Goal: Information Seeking & Learning: Learn about a topic

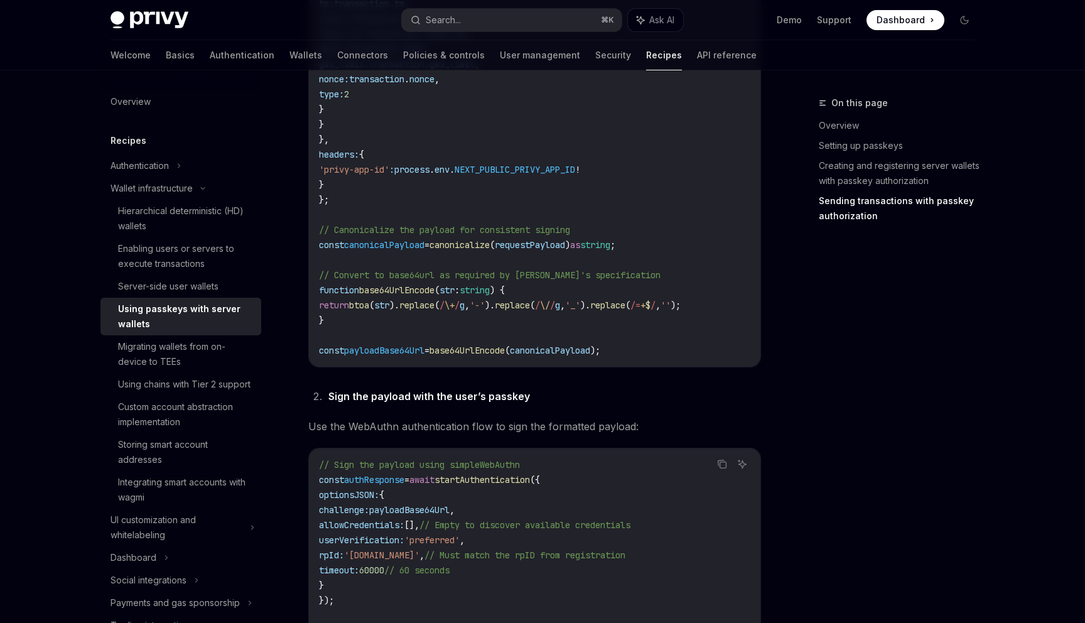
scroll to position [0, 58]
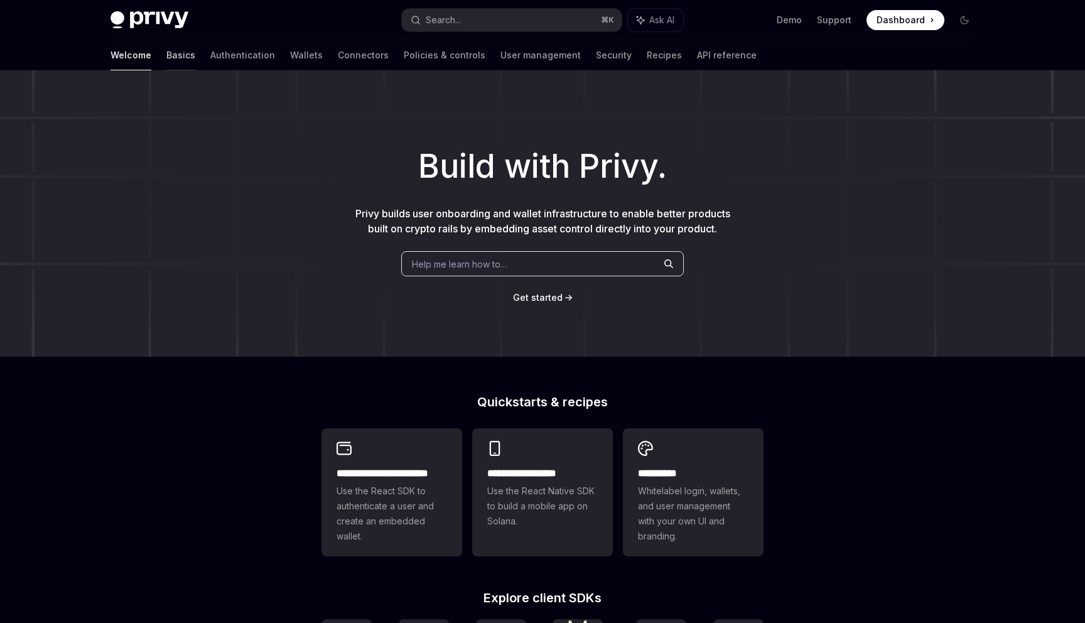
click at [166, 54] on link "Basics" at bounding box center [180, 55] width 29 height 30
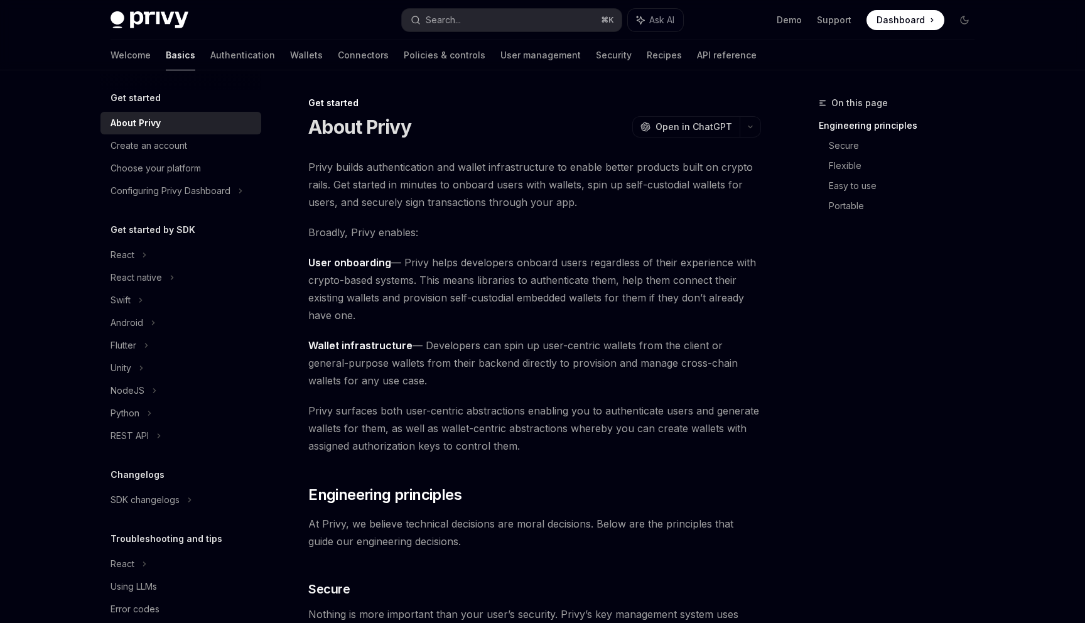
scroll to position [23, 0]
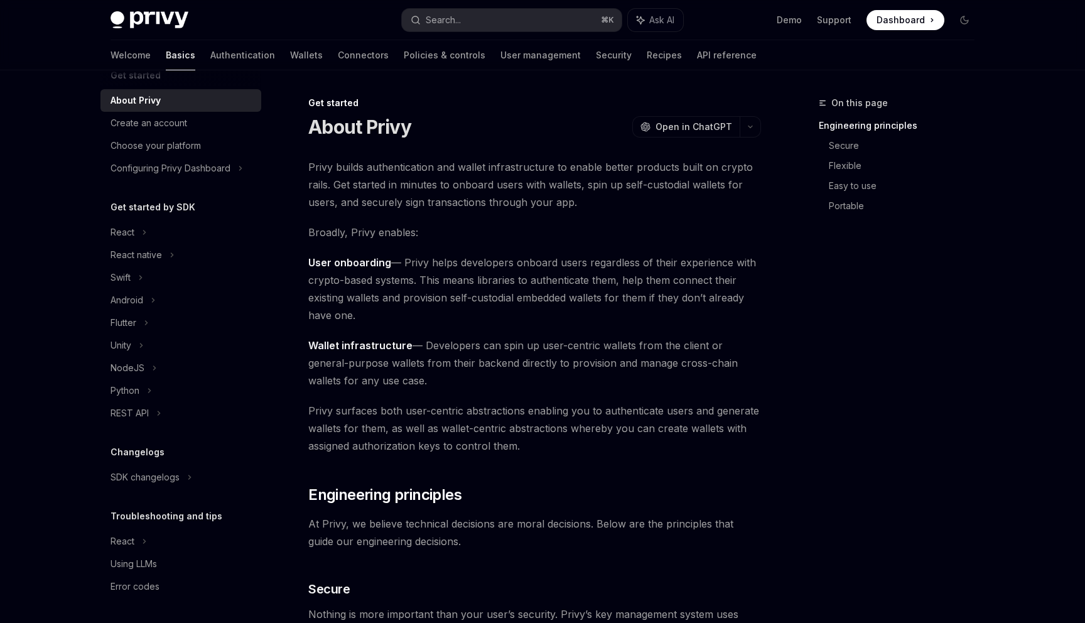
click at [822, 38] on div "Privy Docs home page Search... ⌘ K Ask AI Demo Support Dashboard Dashboard Sear…" at bounding box center [543, 20] width 864 height 40
click at [697, 52] on link "API reference" at bounding box center [727, 55] width 60 height 30
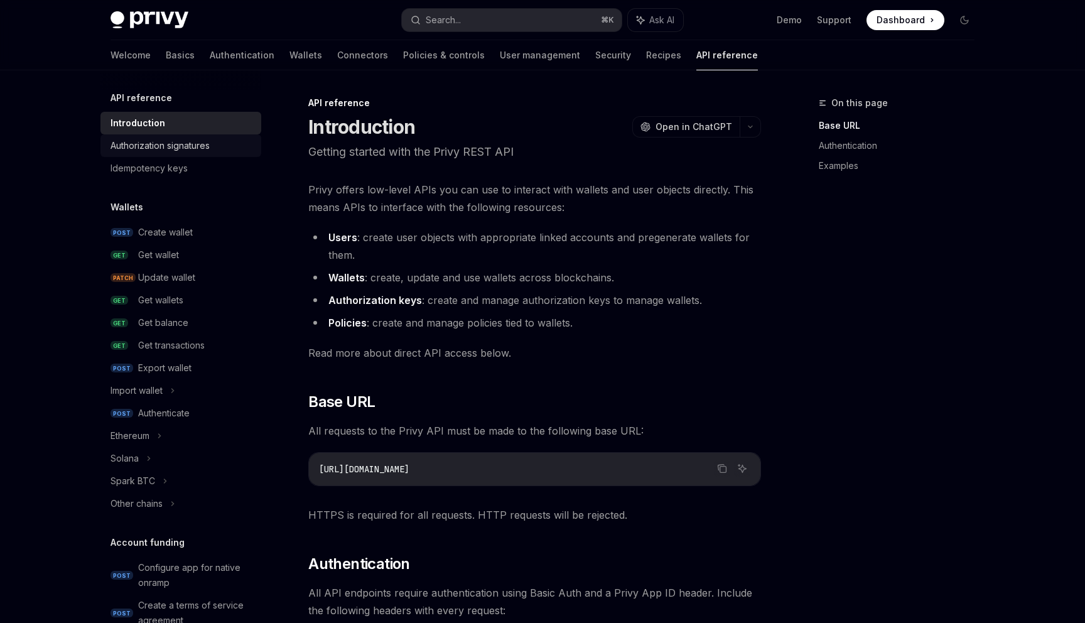
click at [187, 136] on link "Authorization signatures" at bounding box center [180, 145] width 161 height 23
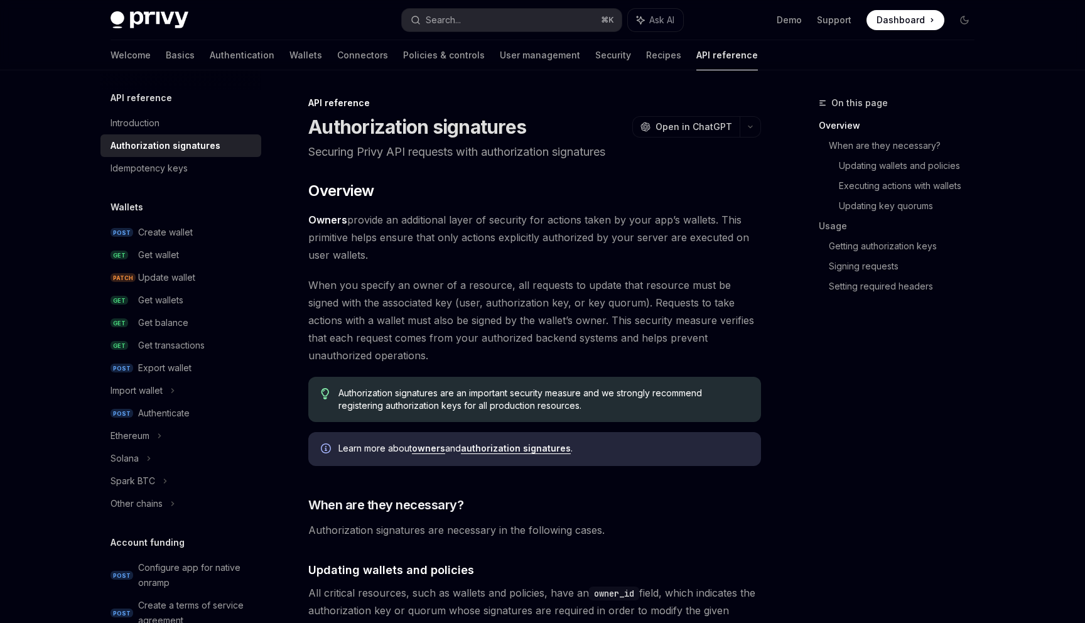
type textarea "*"
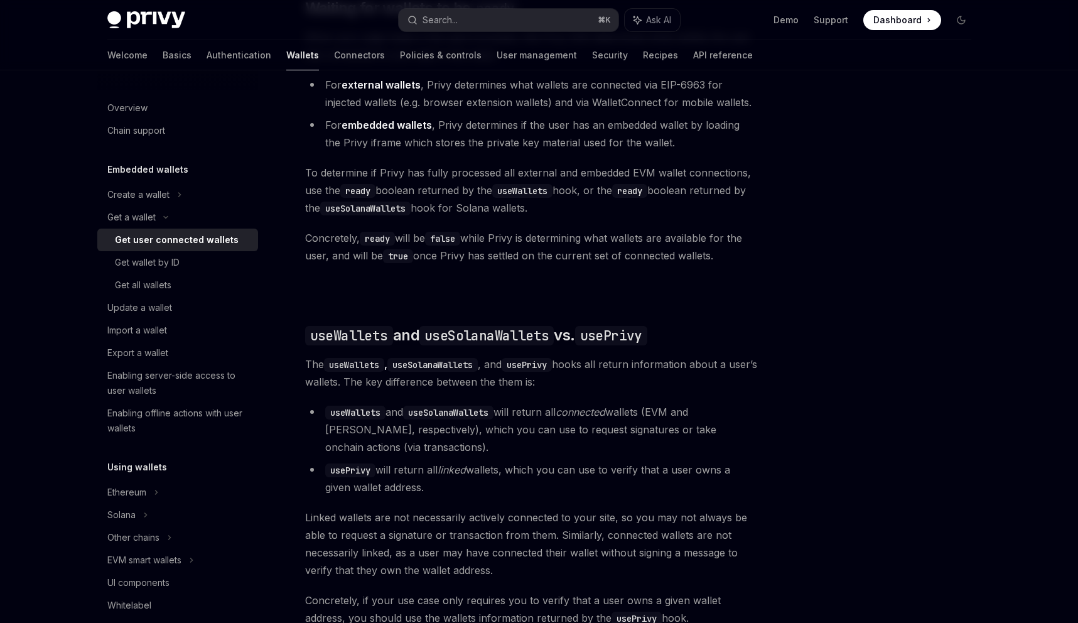
scroll to position [811, 0]
click at [176, 325] on div "Import a wallet" at bounding box center [178, 330] width 143 height 15
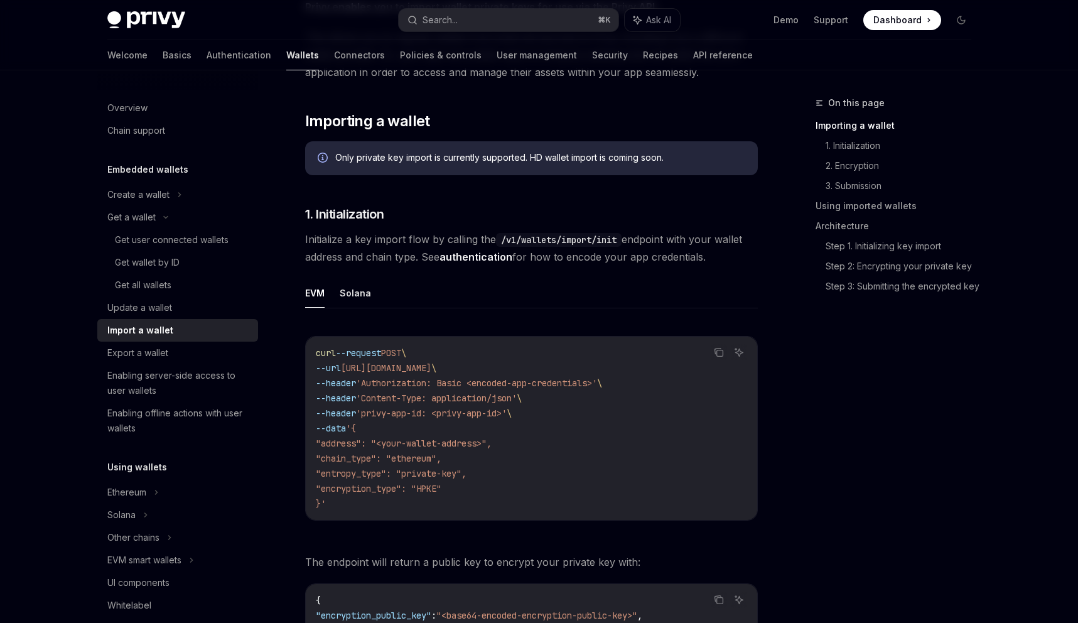
scroll to position [162, 0]
click at [230, 301] on div "Update a wallet" at bounding box center [178, 307] width 143 height 15
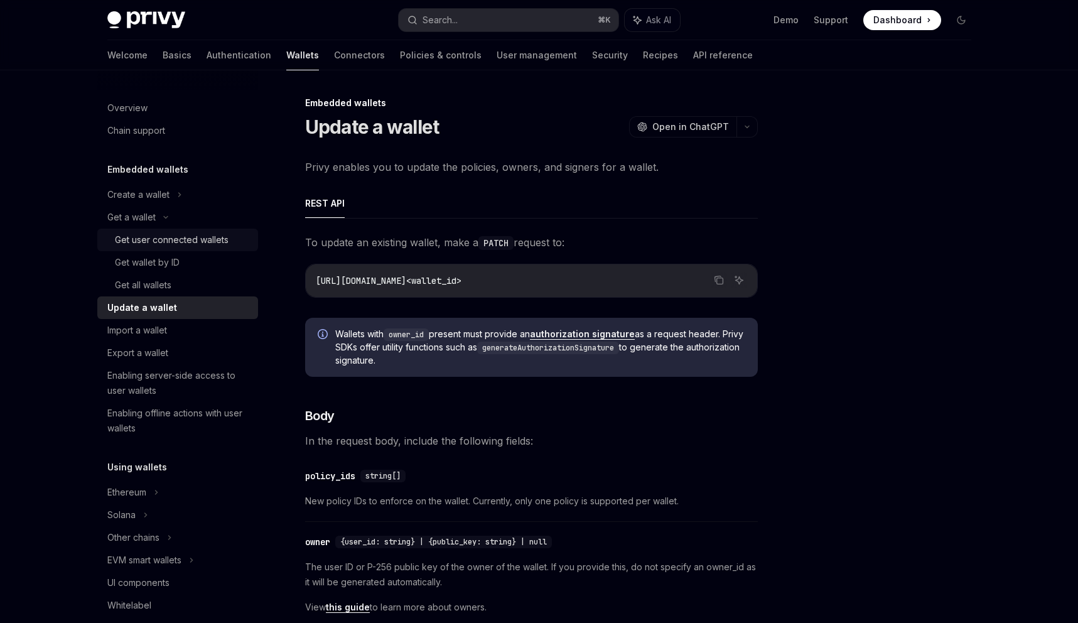
click at [191, 234] on div "Get user connected wallets" at bounding box center [172, 239] width 114 height 15
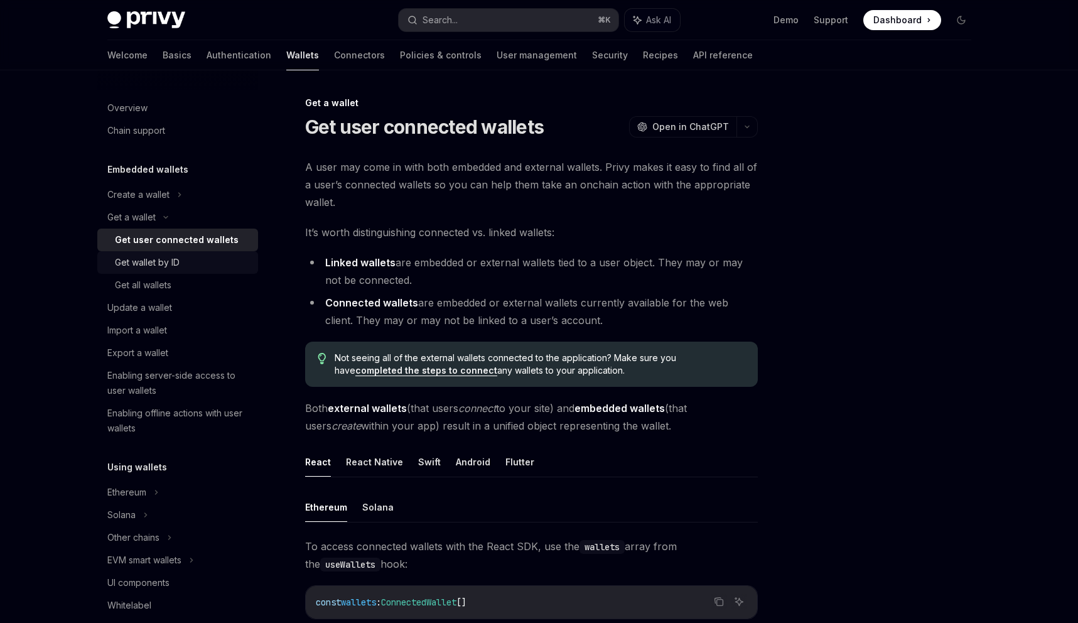
click at [180, 266] on div "Get wallet by ID" at bounding box center [183, 262] width 136 height 15
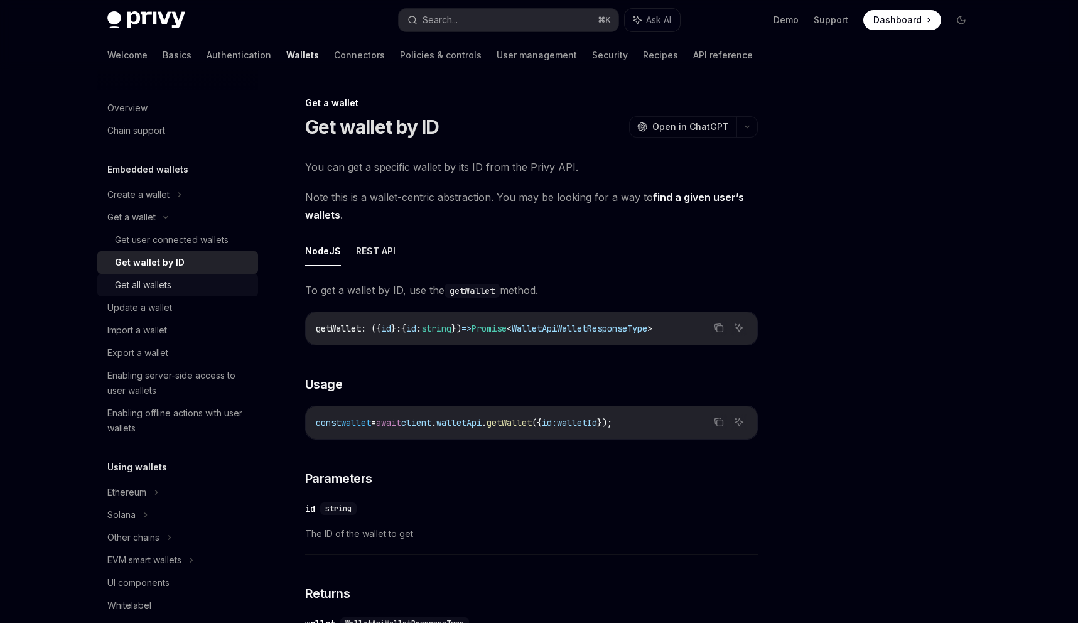
click at [178, 286] on div "Get all wallets" at bounding box center [183, 285] width 136 height 15
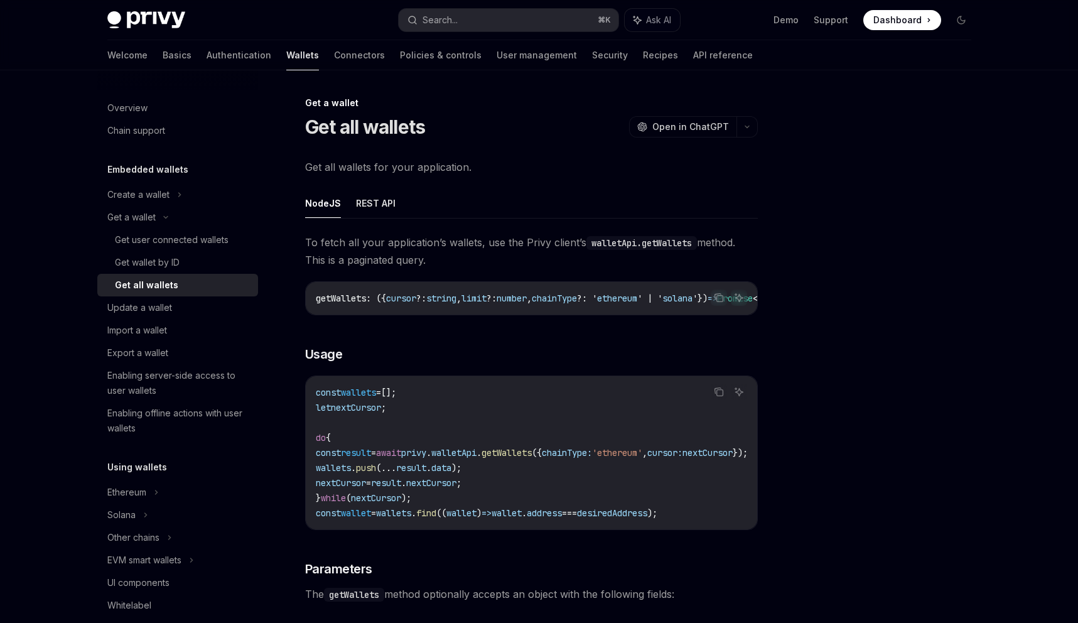
scroll to position [6, 0]
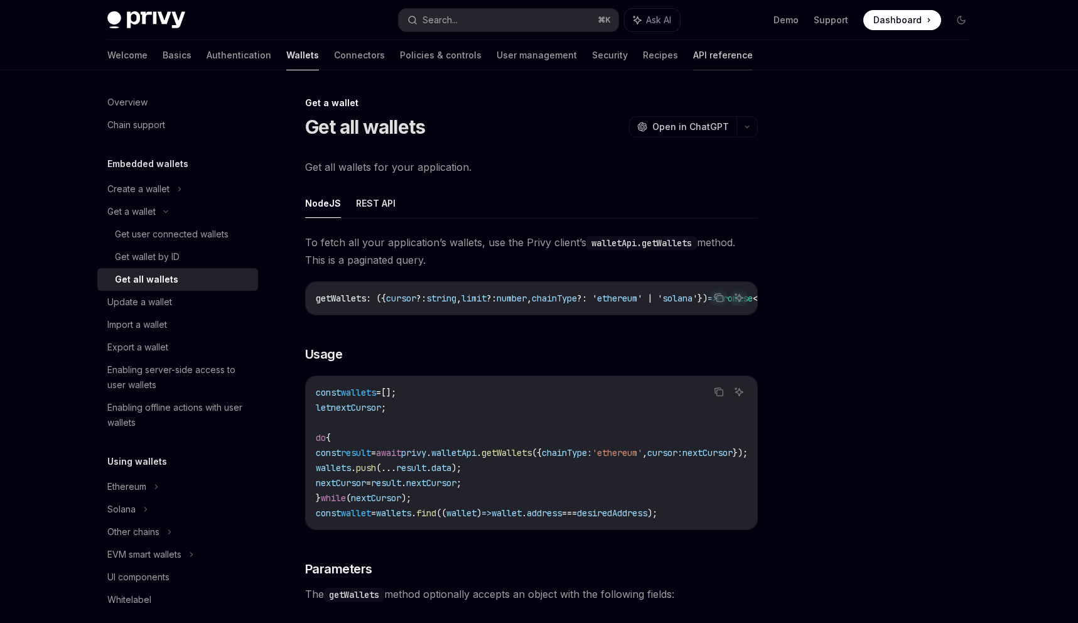
click at [693, 51] on link "API reference" at bounding box center [723, 55] width 60 height 30
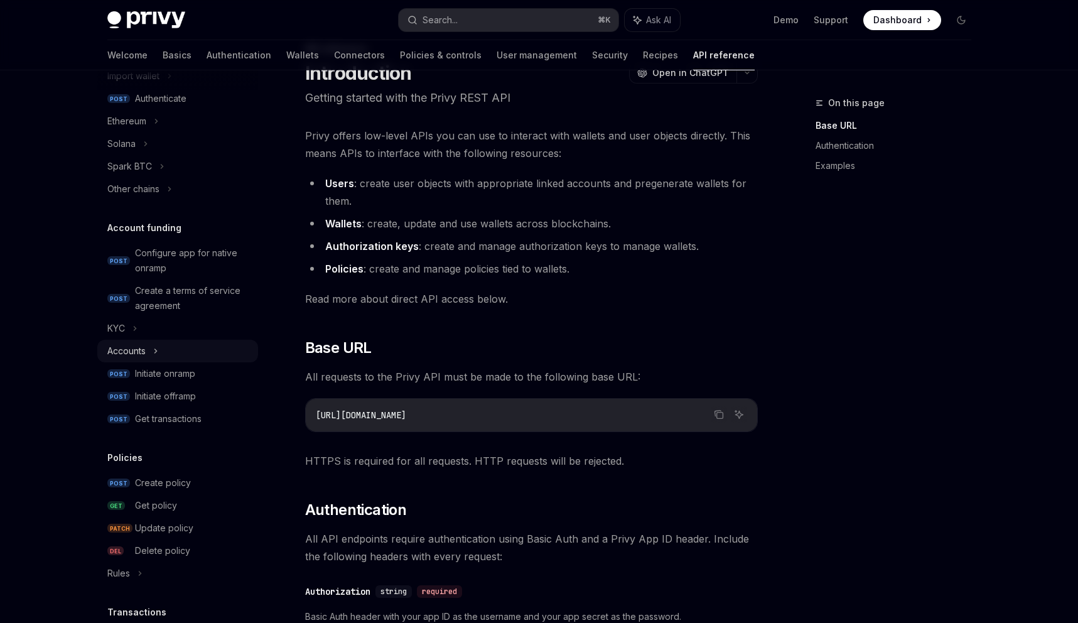
scroll to position [308, 0]
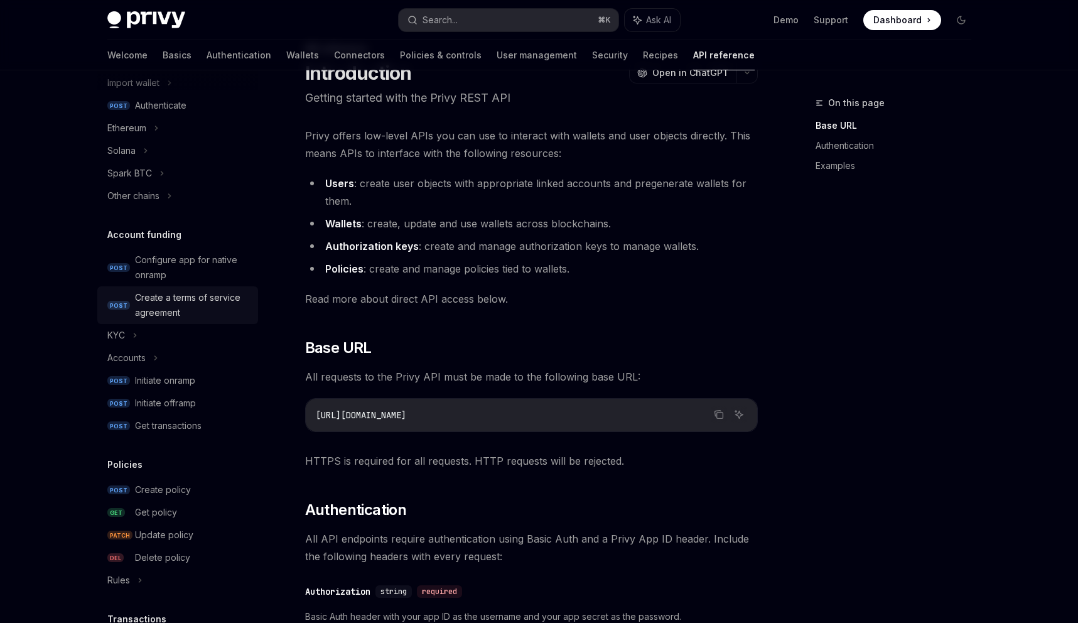
click at [190, 286] on link "POST Create a terms of service agreement" at bounding box center [177, 305] width 161 height 38
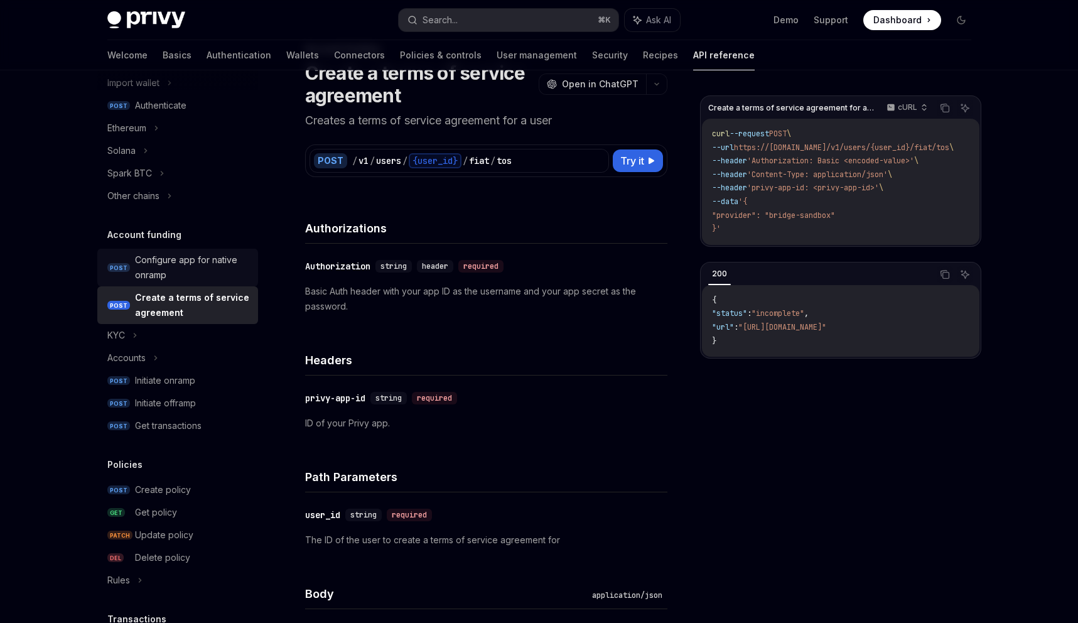
click at [188, 264] on div "Configure app for native onramp" at bounding box center [193, 267] width 116 height 30
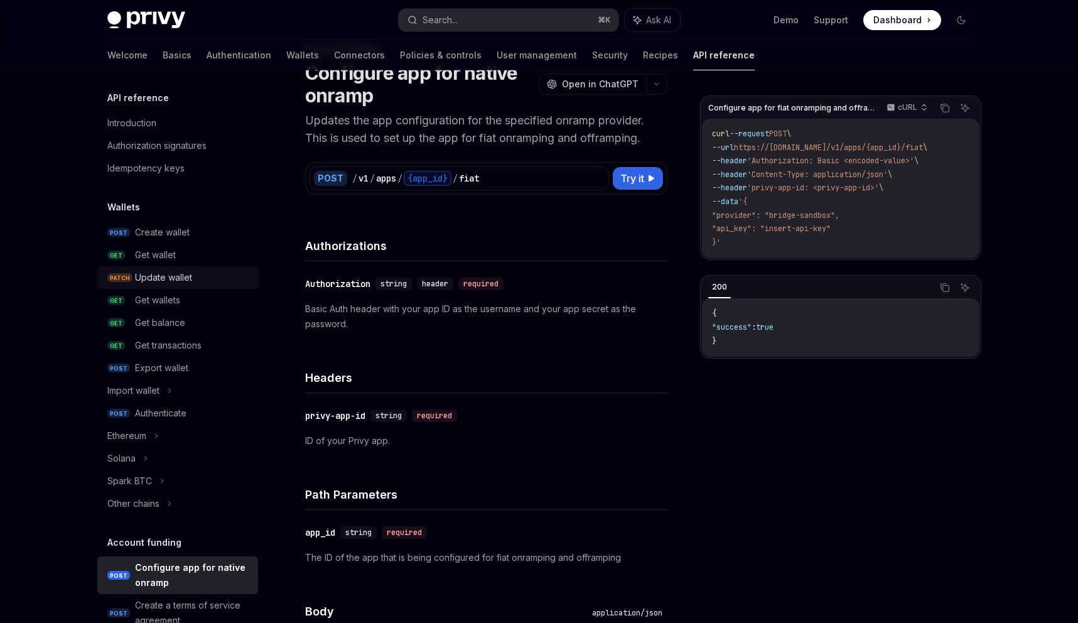
click at [193, 280] on div "Update wallet" at bounding box center [193, 277] width 116 height 15
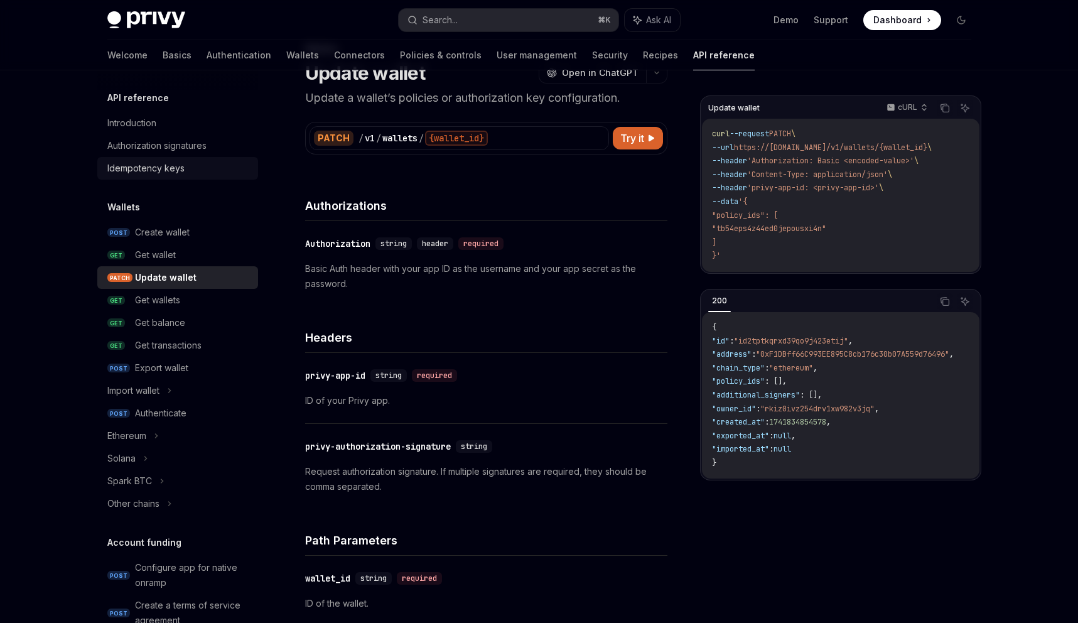
click at [186, 175] on div "Idempotency keys" at bounding box center [178, 168] width 143 height 15
type textarea "*"
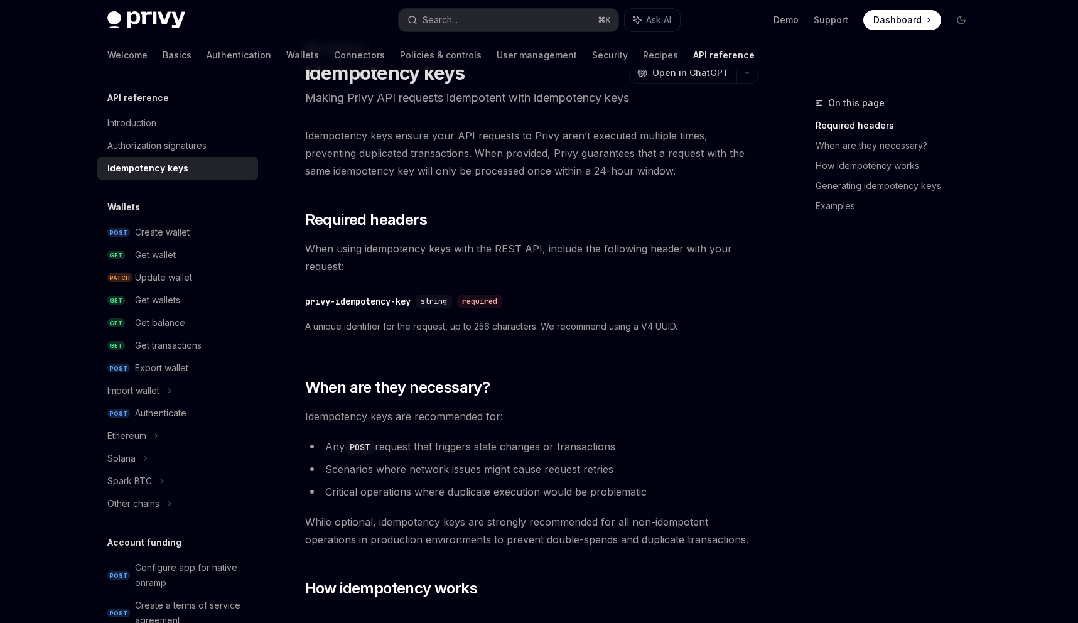
click at [181, 111] on div "API reference Introduction Authorization signatures Idempotency keys" at bounding box center [177, 134] width 161 height 89
click at [467, 23] on button "Search... ⌘ K" at bounding box center [509, 20] width 220 height 23
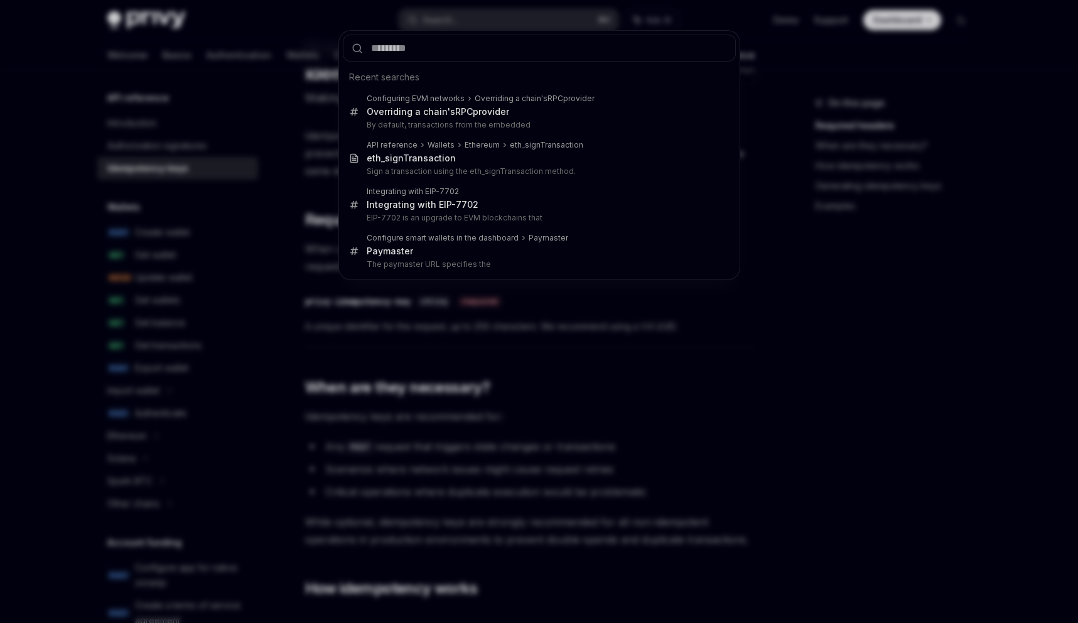
click at [467, 16] on div "Recent searches Configuring EVM networks Overriding a chain's RPC provider Over…" at bounding box center [539, 311] width 1078 height 623
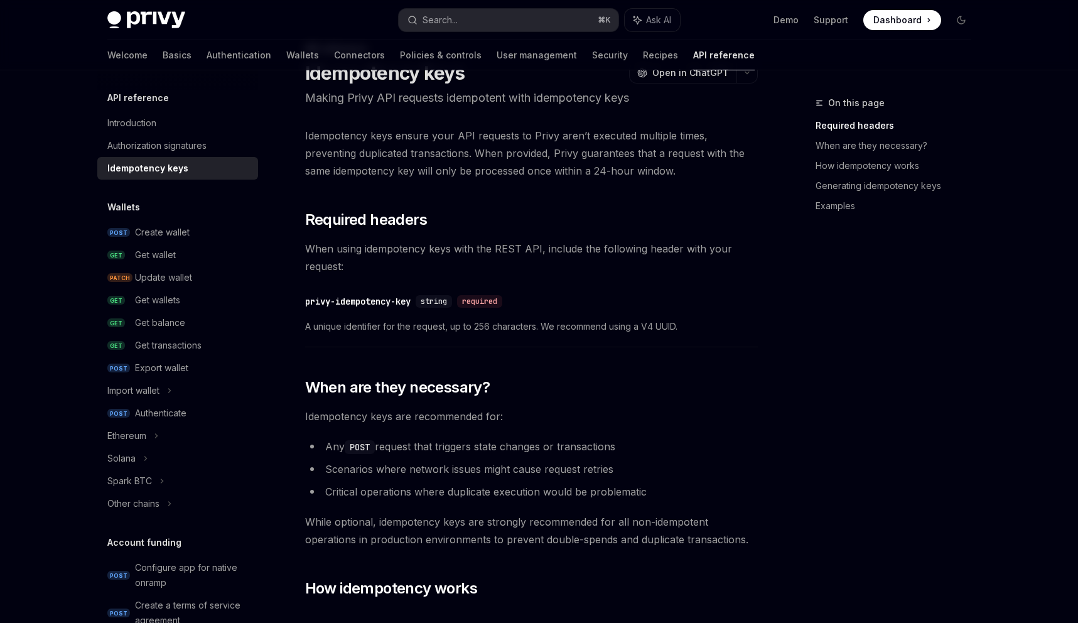
click at [467, 16] on button "Search... ⌘ K" at bounding box center [509, 20] width 220 height 23
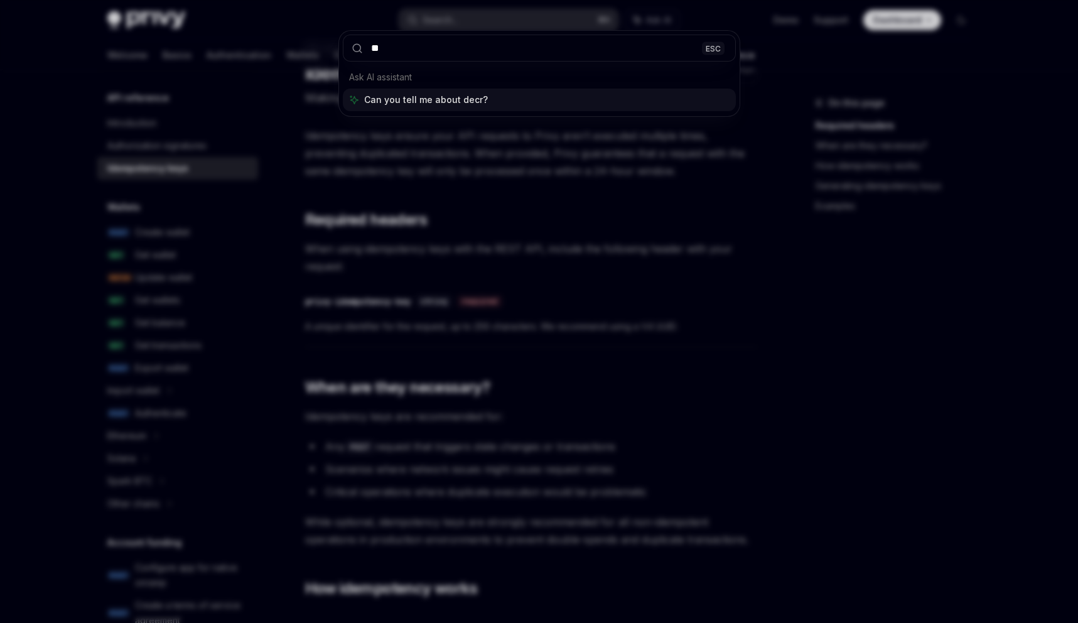
type input "*"
type input "****"
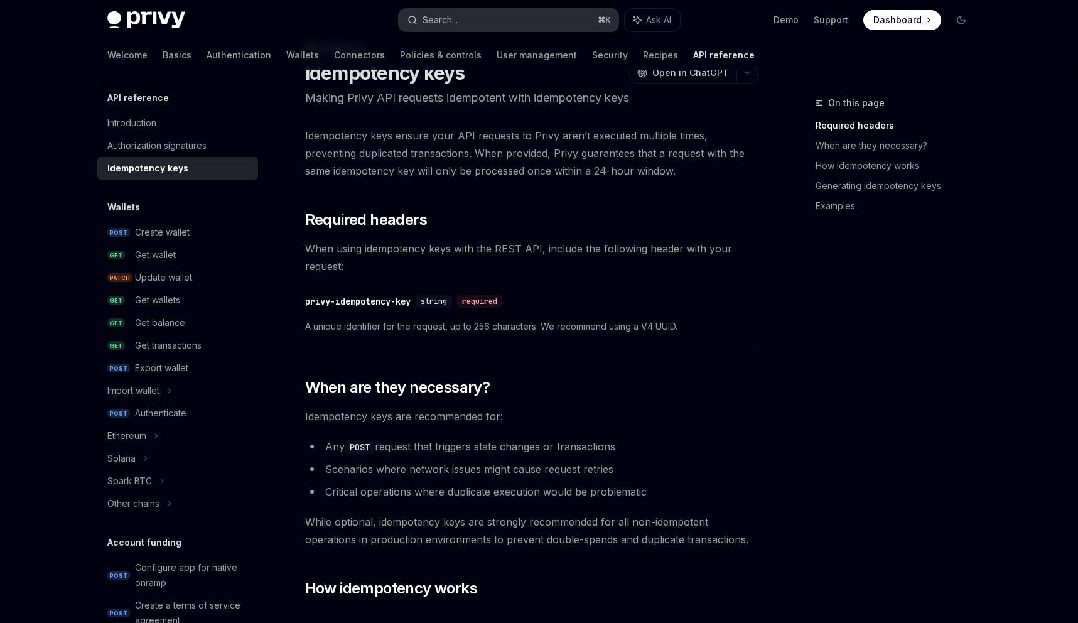
click at [490, 22] on button "Search... ⌘ K" at bounding box center [509, 20] width 220 height 23
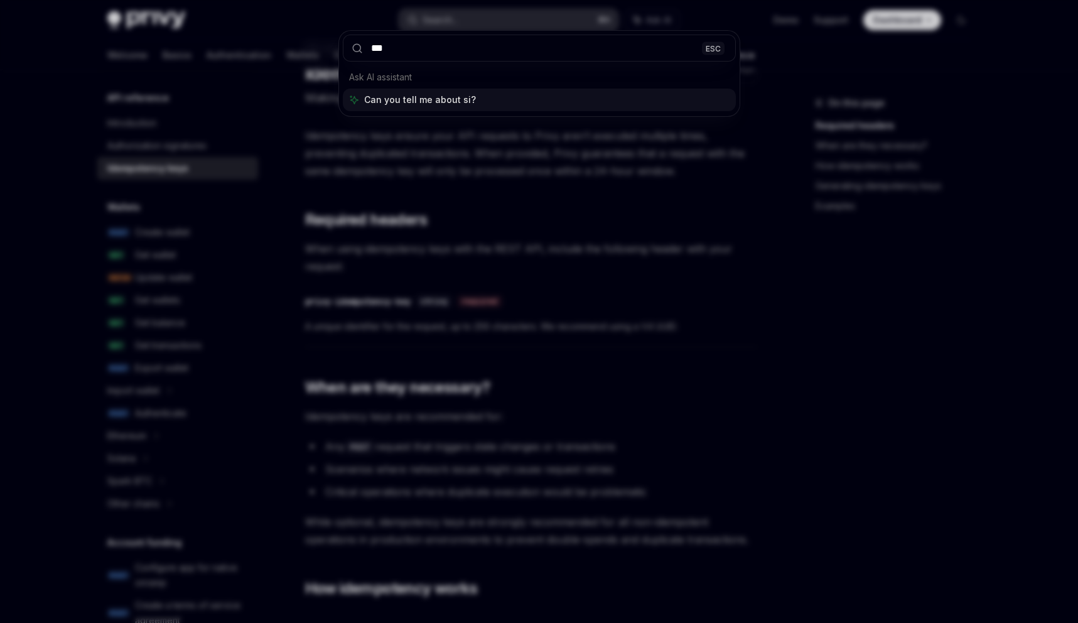
type input "****"
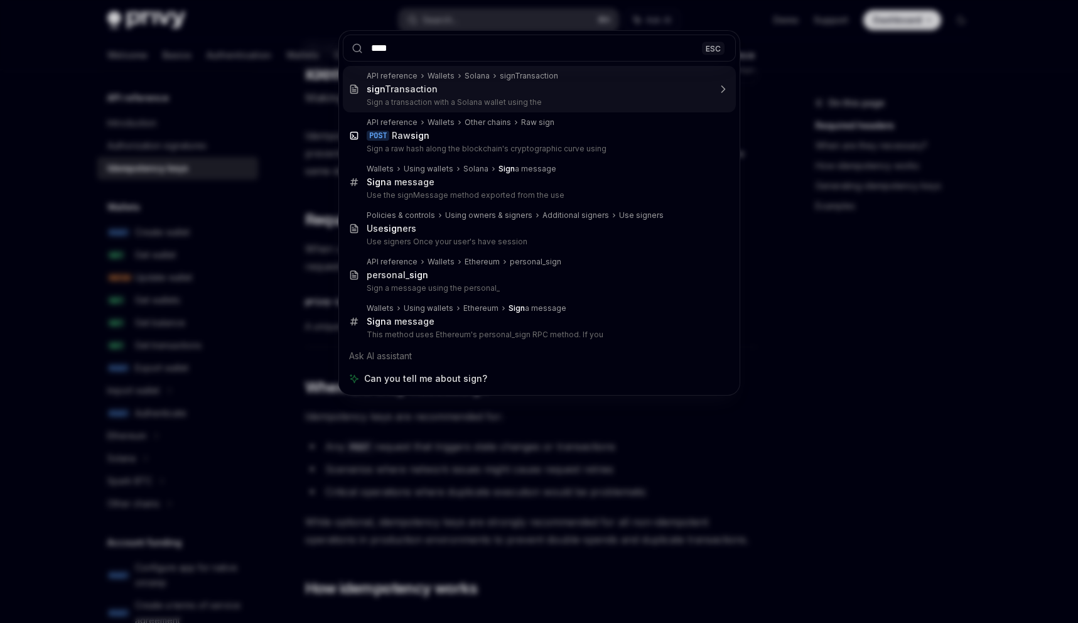
type textarea "*"
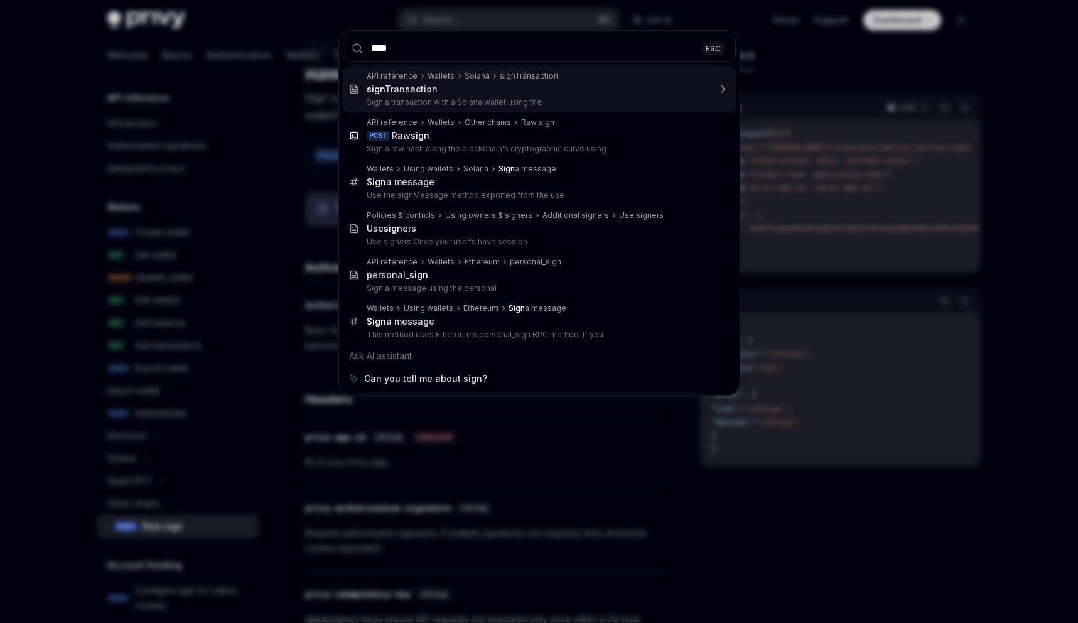
scroll to position [70, 0]
